Goal: Task Accomplishment & Management: Manage account settings

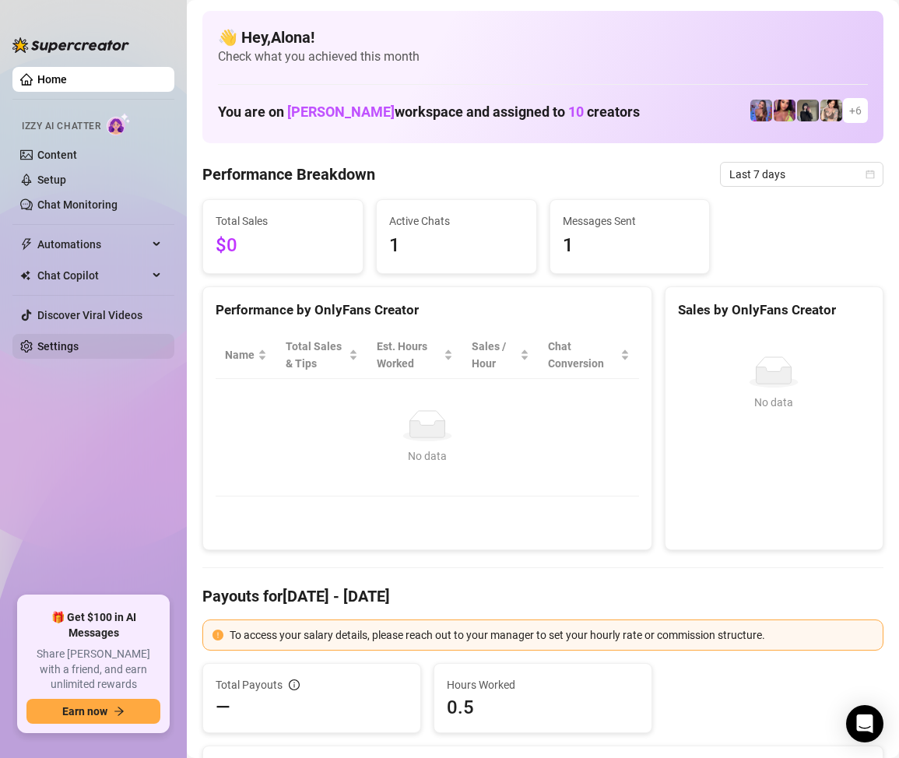
click at [53, 350] on link "Settings" at bounding box center [57, 346] width 41 height 12
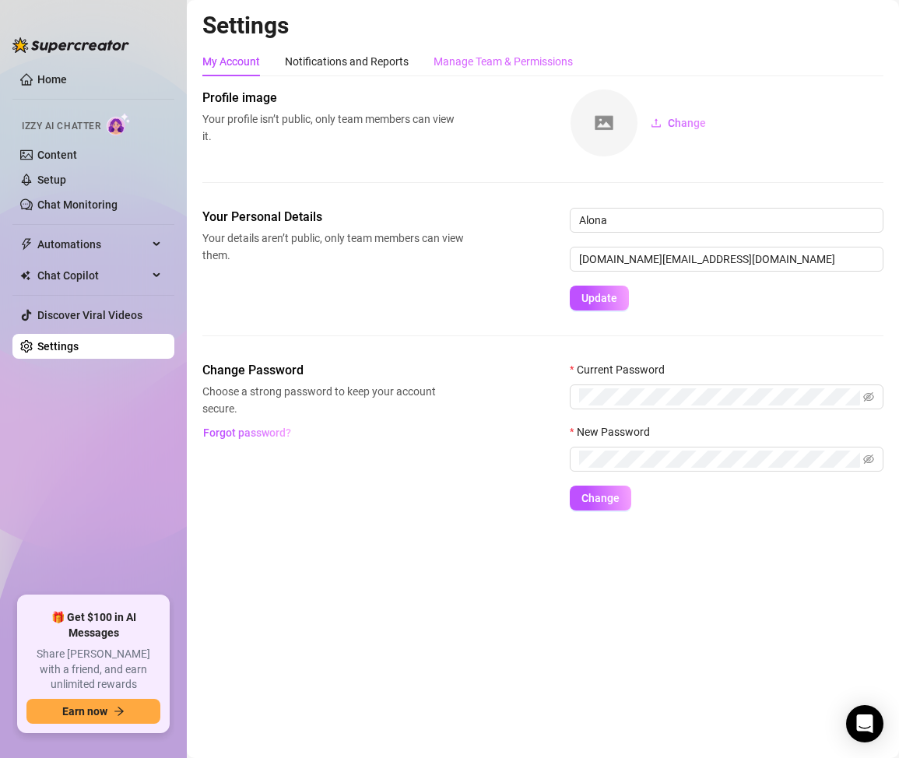
click at [541, 47] on div "Manage Team & Permissions" at bounding box center [502, 62] width 139 height 30
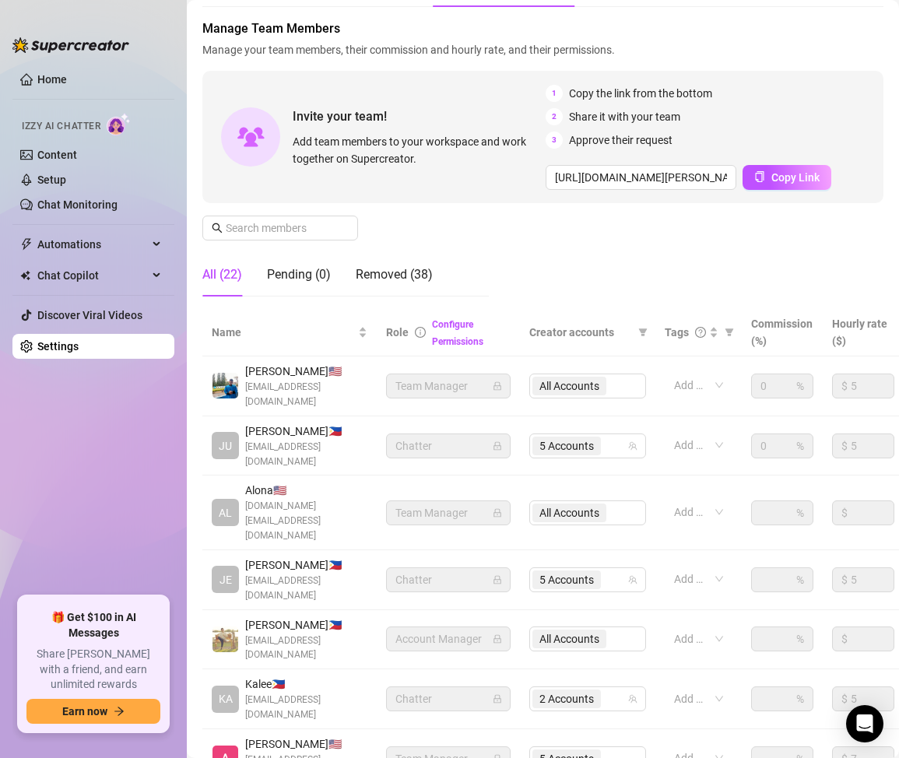
scroll to position [156, 0]
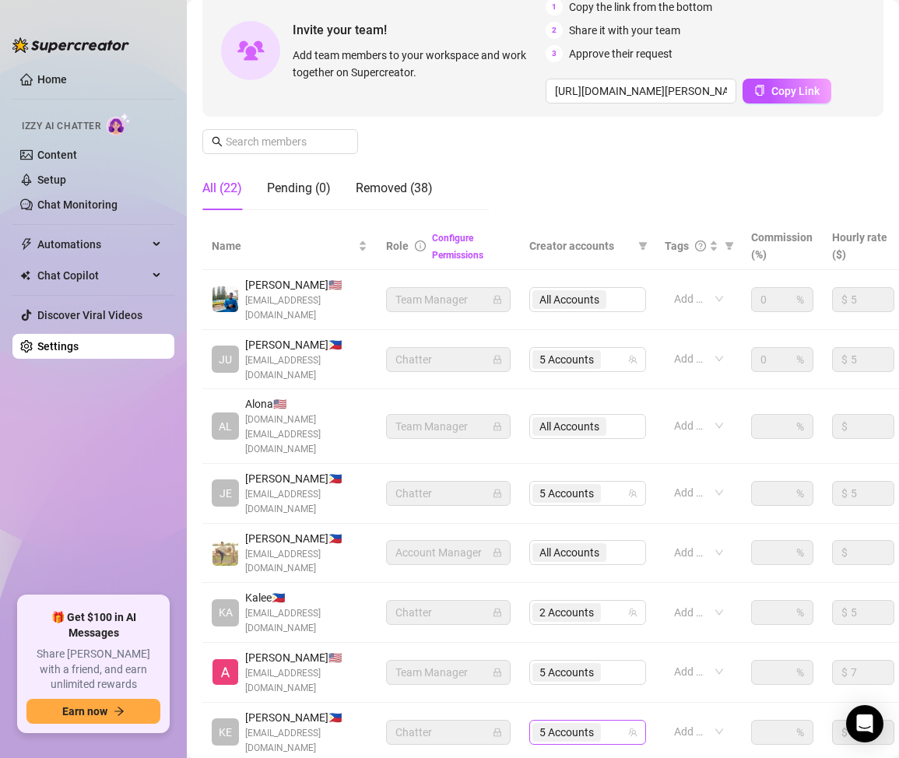
click at [614, 721] on div "5 Accounts" at bounding box center [579, 732] width 94 height 22
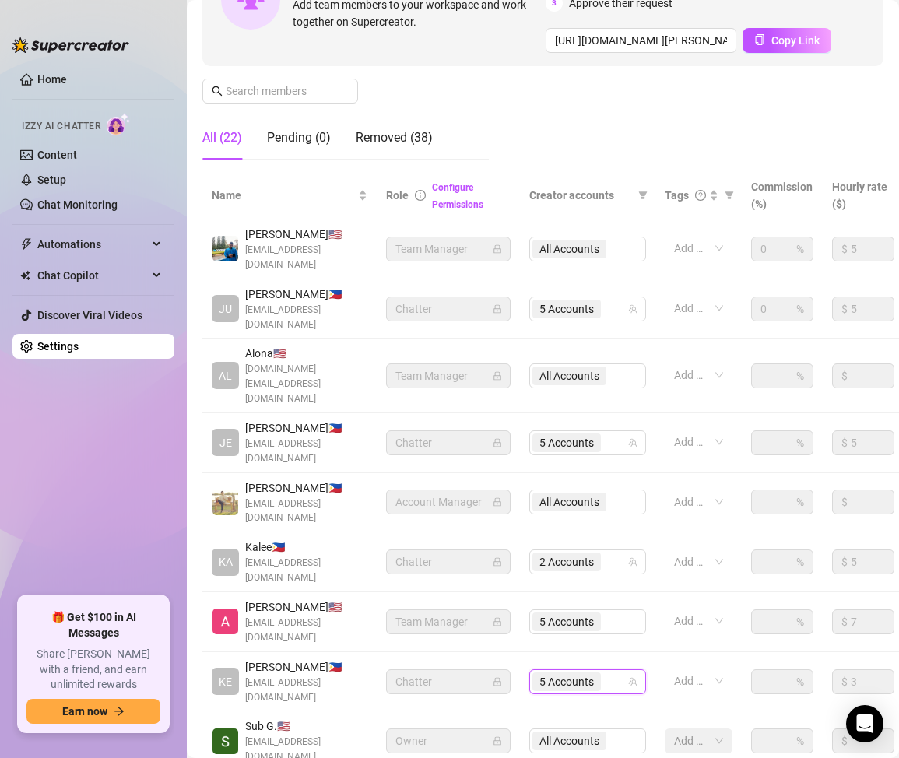
scroll to position [233, 0]
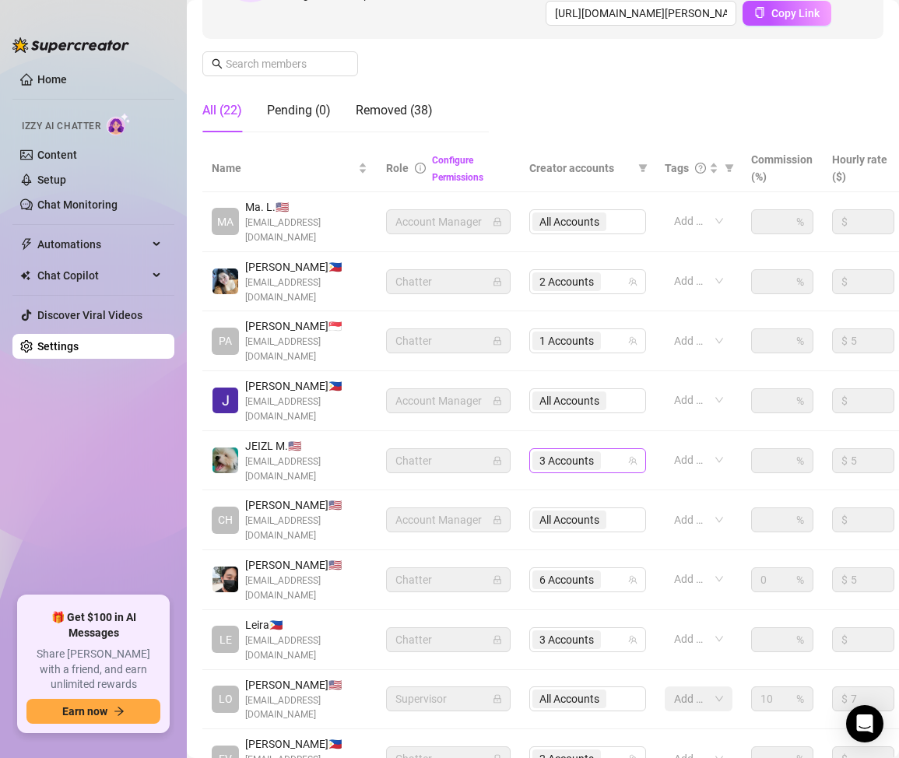
click at [615, 450] on div "3 Accounts" at bounding box center [579, 461] width 94 height 22
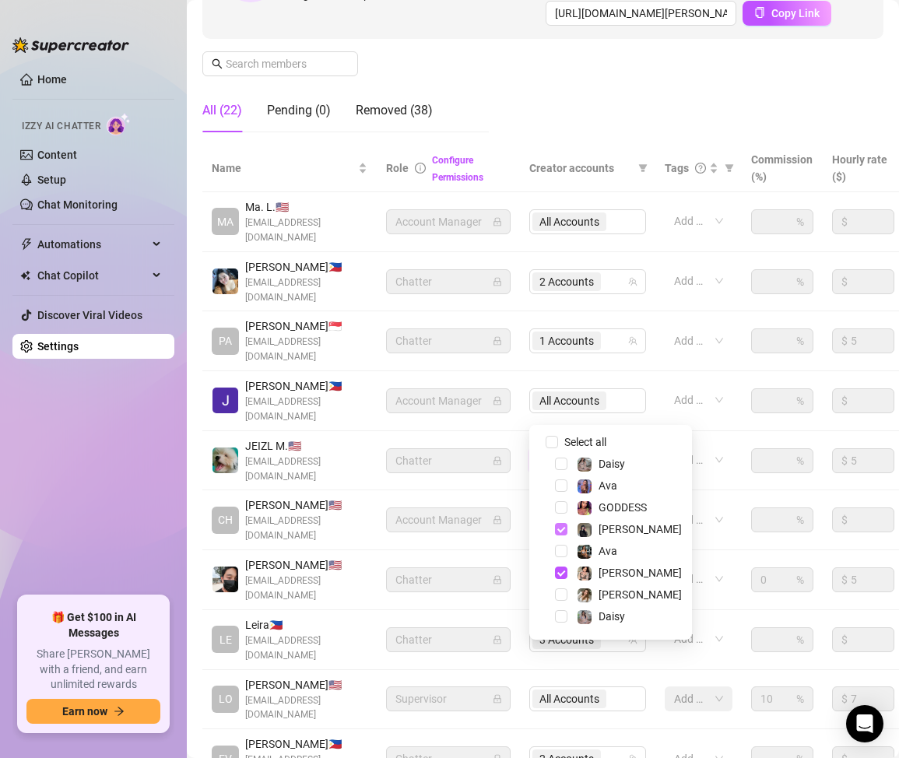
click at [560, 528] on span "Select tree node" at bounding box center [561, 529] width 12 height 12
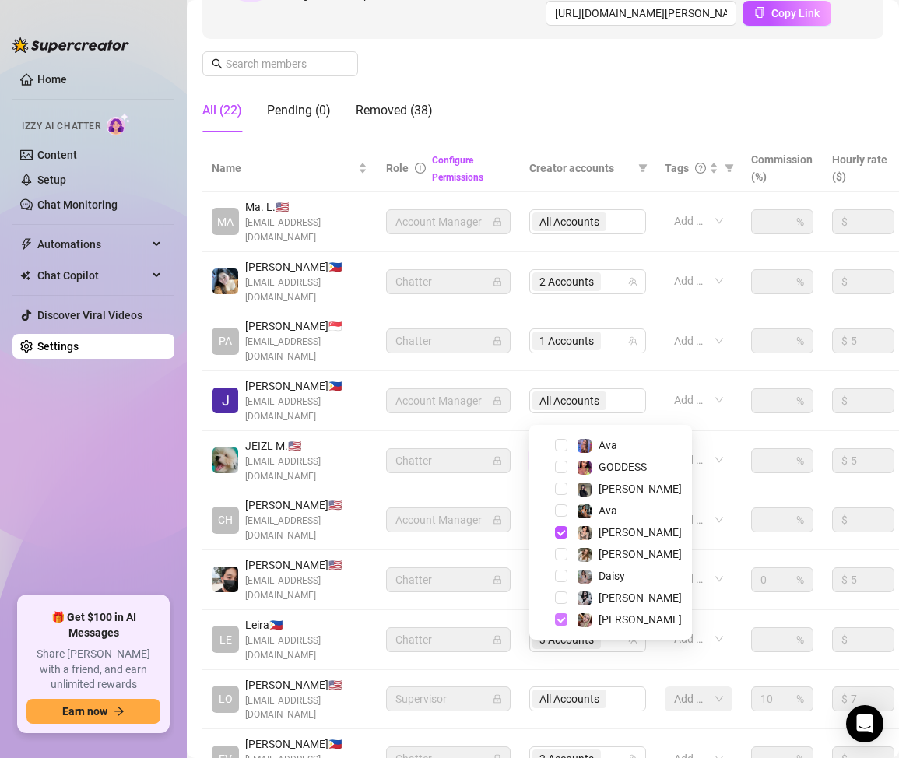
click at [559, 620] on span "Select tree node" at bounding box center [561, 619] width 12 height 12
click at [560, 598] on span "Select tree node" at bounding box center [561, 597] width 12 height 12
click at [563, 531] on span "Select tree node" at bounding box center [561, 532] width 12 height 12
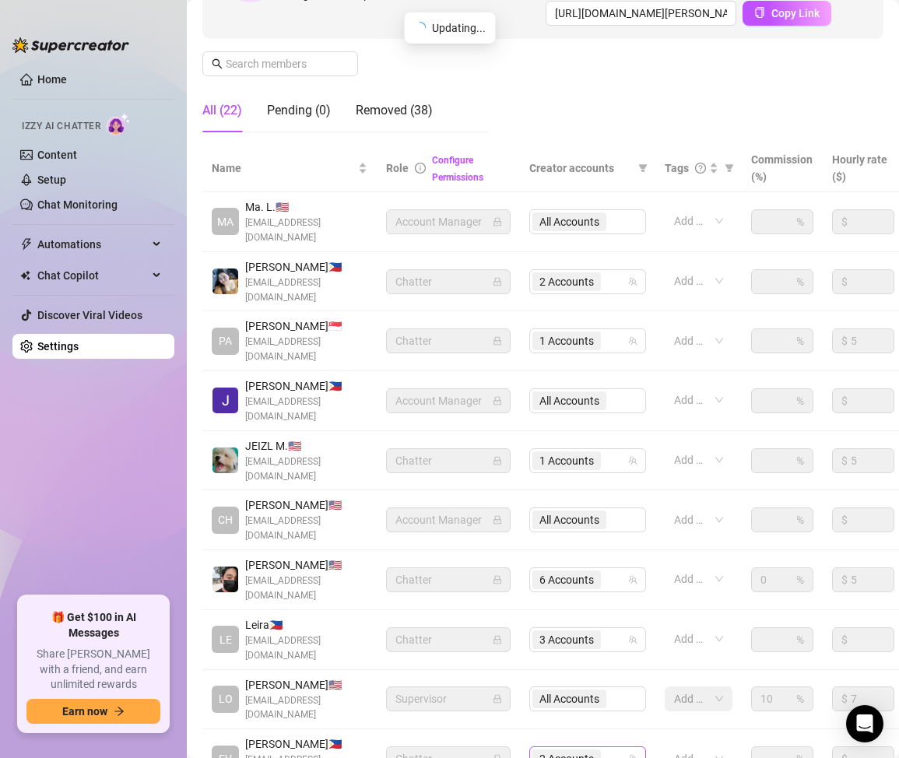
click at [607, 749] on input "search" at bounding box center [605, 758] width 3 height 19
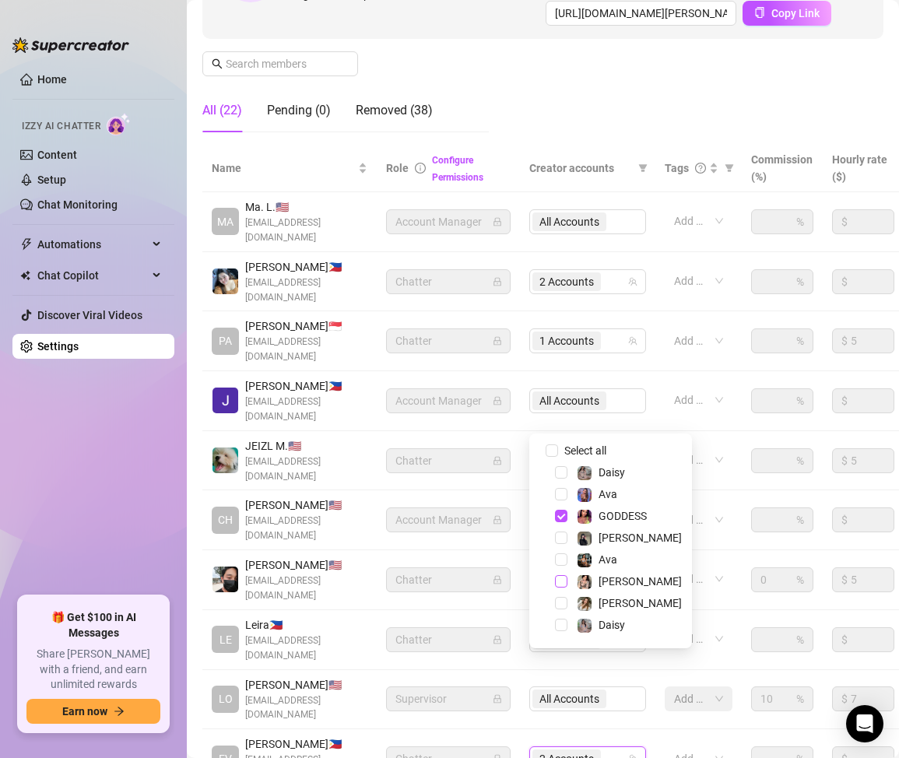
click at [563, 584] on span "Select tree node" at bounding box center [561, 581] width 12 height 12
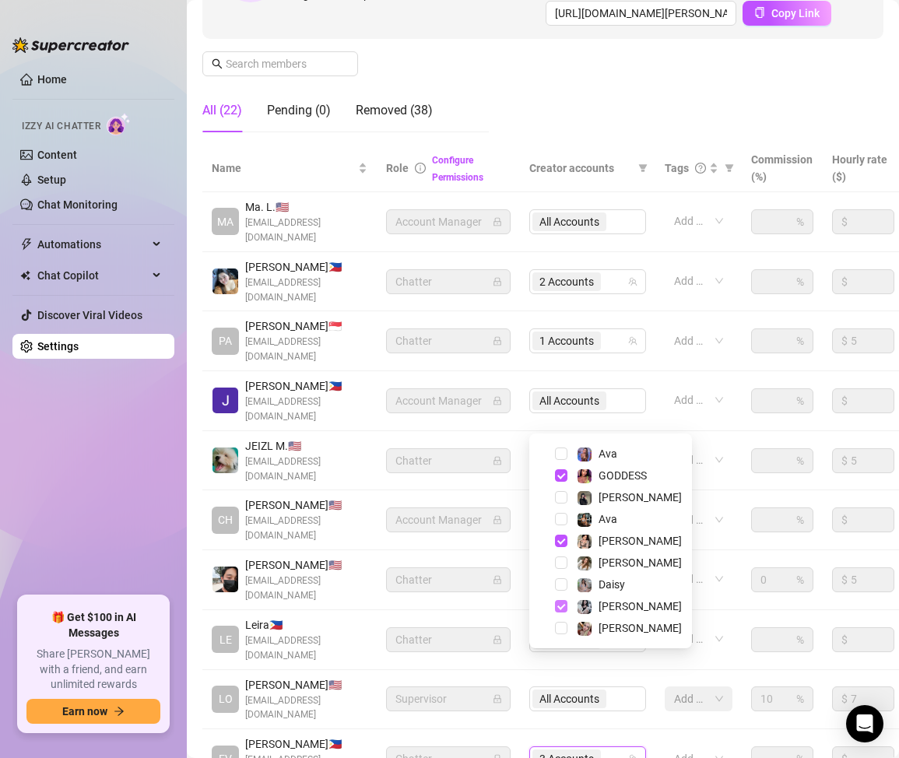
click at [561, 605] on span "Select tree node" at bounding box center [561, 606] width 12 height 12
click at [595, 727] on div "Name Role Configure Permissions Creator accounts Tags Commission (%) Hourly rat…" at bounding box center [542, 489] width 681 height 688
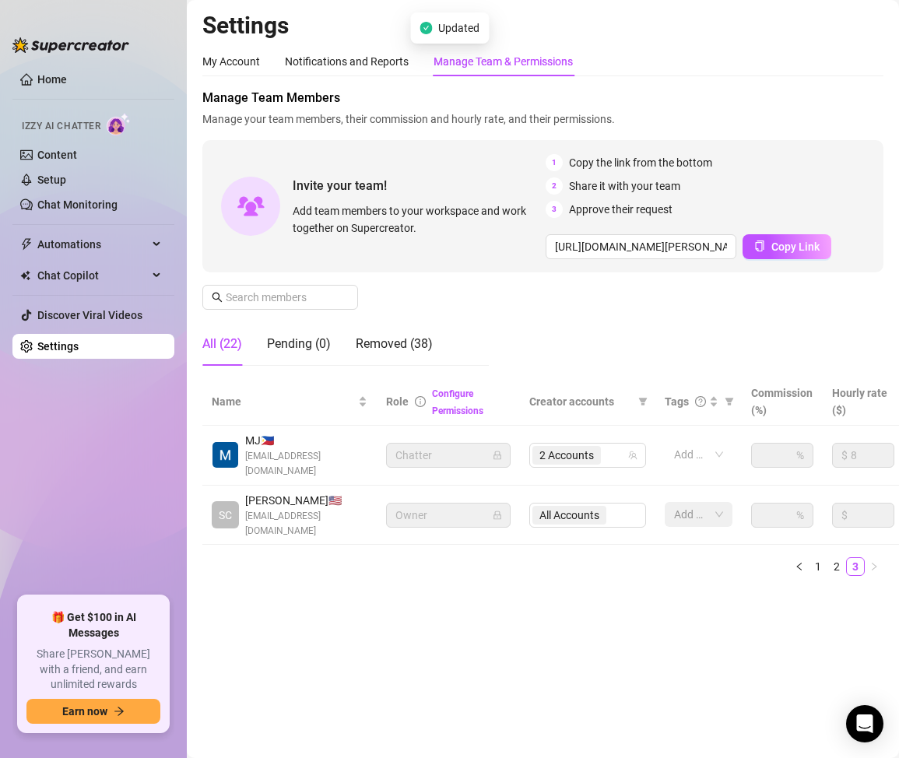
scroll to position [0, 0]
click at [614, 458] on div "2 Accounts" at bounding box center [579, 455] width 94 height 22
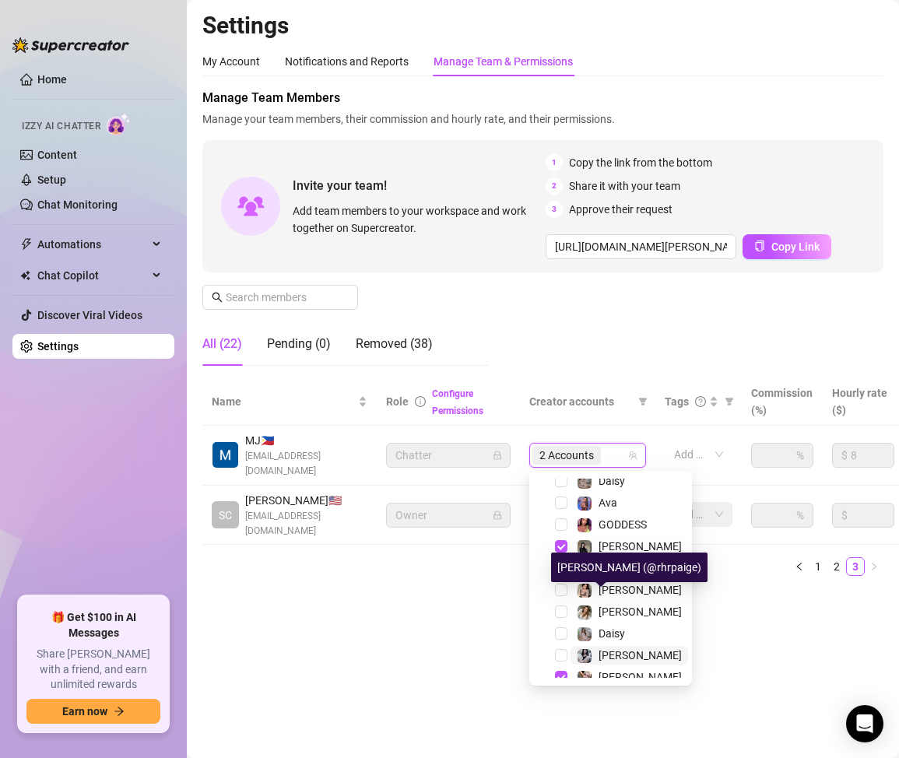
scroll to position [40, 0]
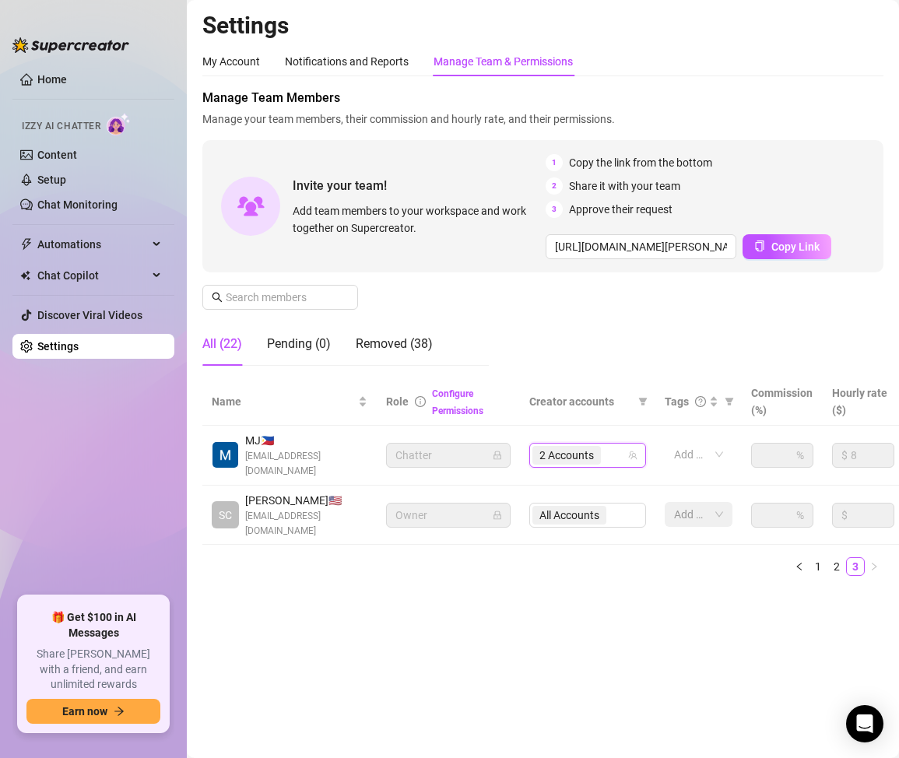
click at [418, 682] on main "Settings My Account Notifications and Reports Manage Team & Permissions Profile…" at bounding box center [543, 379] width 712 height 758
click at [65, 473] on ul "Home Izzy AI Chatter Content Setup Chat Monitoring Automations Chat Copilot Dis…" at bounding box center [93, 325] width 162 height 529
